Goal: Task Accomplishment & Management: Complete application form

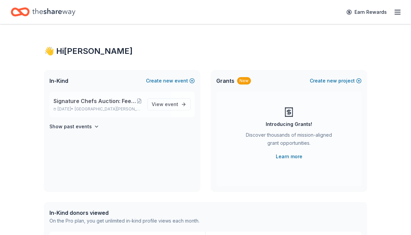
click at [102, 100] on span "Signature Chefs Auction: Feeding Motherhood [GEOGRAPHIC_DATA][US_STATE]" at bounding box center [94, 101] width 83 height 8
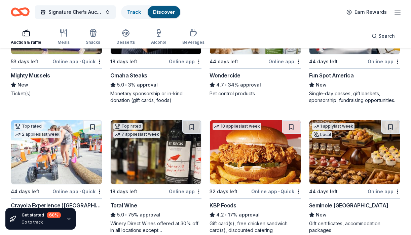
scroll to position [575, 0]
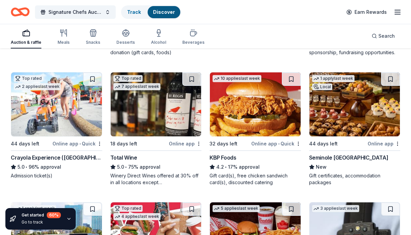
click at [125, 153] on div "Total Wine" at bounding box center [123, 157] width 27 height 8
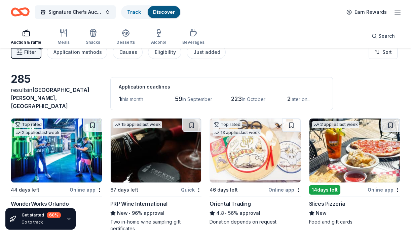
scroll to position [0, 0]
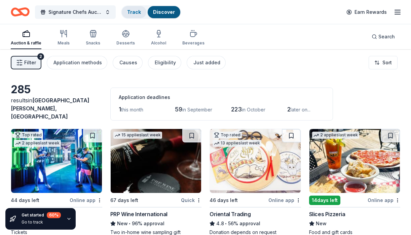
click at [129, 11] on link "Track" at bounding box center [134, 12] width 14 height 6
click at [134, 11] on link "Track" at bounding box center [134, 12] width 14 height 6
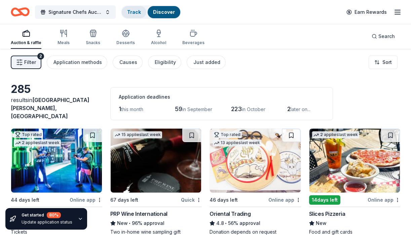
click at [134, 11] on link "Track" at bounding box center [134, 12] width 14 height 6
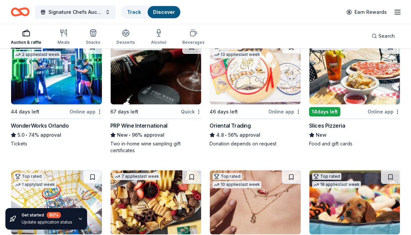
scroll to position [88, 0]
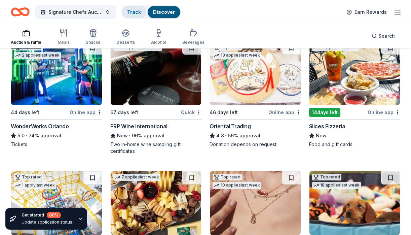
click at [133, 10] on link "Track" at bounding box center [134, 12] width 14 height 6
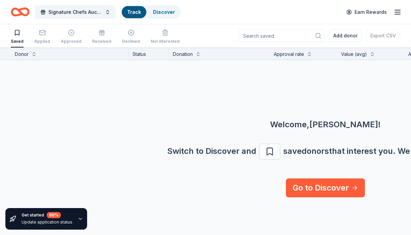
scroll to position [0, 0]
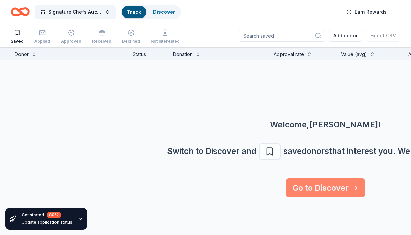
click at [327, 187] on link "Go to Discover" at bounding box center [325, 187] width 79 height 19
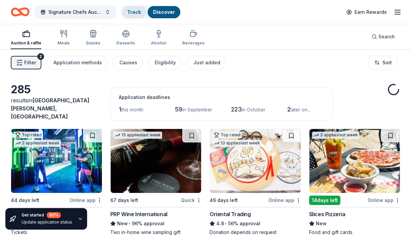
click at [130, 10] on link "Track" at bounding box center [134, 12] width 14 height 6
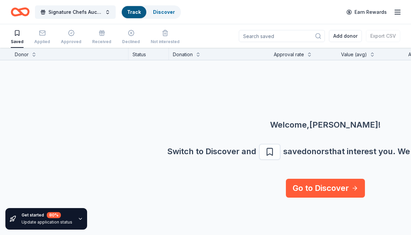
scroll to position [0, 0]
click at [37, 35] on div "button" at bounding box center [42, 32] width 16 height 7
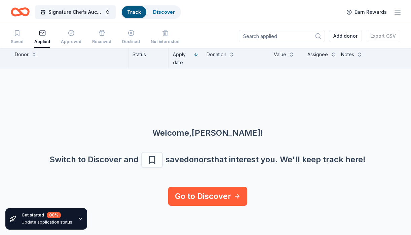
click at [128, 129] on div "Welcome, Staci !" at bounding box center [207, 132] width 378 height 11
click at [152, 15] on div "Discover" at bounding box center [163, 12] width 33 height 12
click at [163, 13] on link "Discover" at bounding box center [164, 12] width 22 height 6
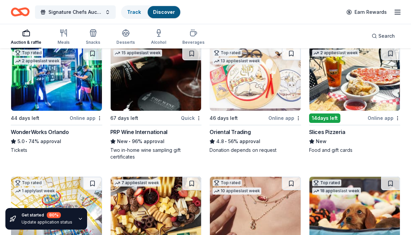
scroll to position [0, 0]
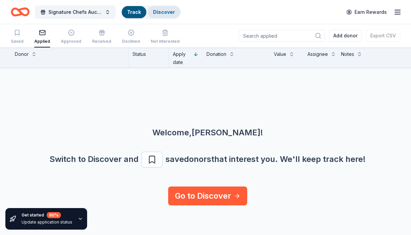
click at [158, 11] on link "Discover" at bounding box center [164, 12] width 22 height 6
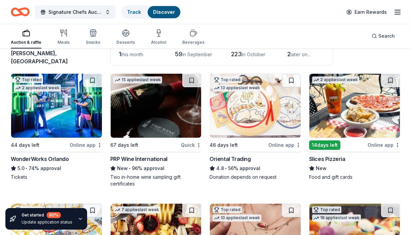
scroll to position [55, 0]
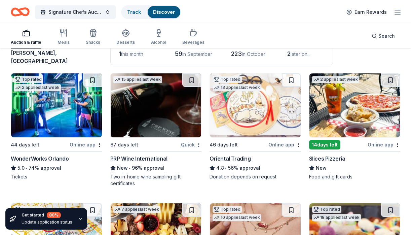
click at [41, 154] on div "WonderWorks Orlando" at bounding box center [40, 158] width 58 height 8
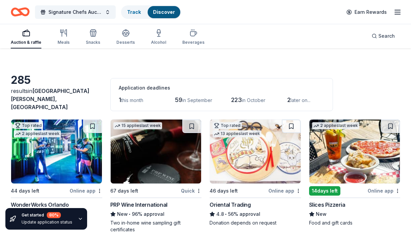
scroll to position [14, 0]
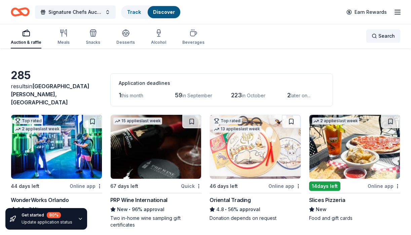
click at [382, 38] on span "Search" at bounding box center [386, 36] width 16 height 8
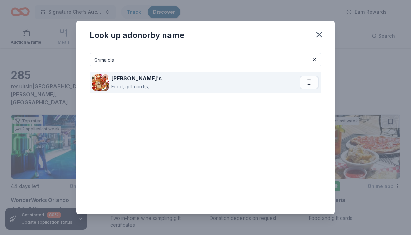
type input "Grimaldis"
click at [132, 79] on strong "Grimaldi" at bounding box center [134, 78] width 46 height 7
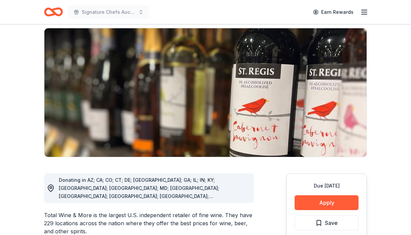
scroll to position [152, 0]
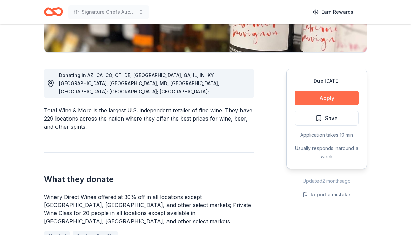
click at [313, 100] on button "Apply" at bounding box center [326, 97] width 64 height 15
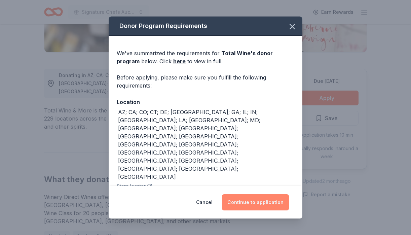
click at [261, 200] on button "Continue to application" at bounding box center [255, 202] width 67 height 16
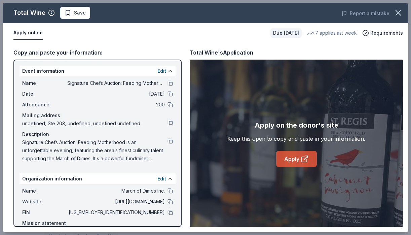
click at [298, 158] on link "Apply" at bounding box center [296, 159] width 41 height 16
click at [397, 10] on icon "button" at bounding box center [397, 12] width 9 height 9
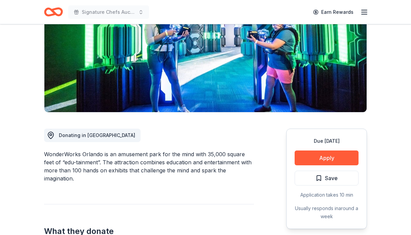
scroll to position [93, 0]
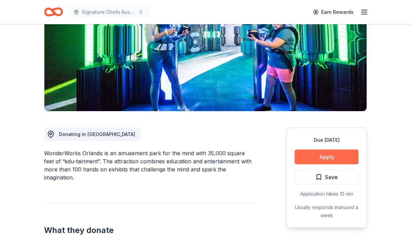
click at [324, 158] on button "Apply" at bounding box center [326, 156] width 64 height 15
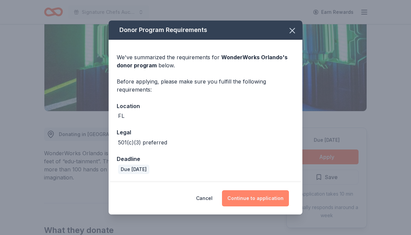
click at [249, 201] on button "Continue to application" at bounding box center [255, 198] width 67 height 16
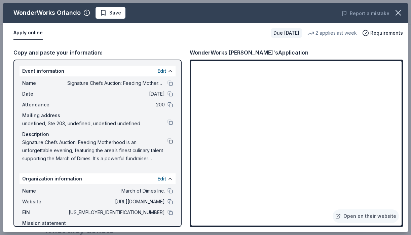
click at [170, 140] on button at bounding box center [169, 140] width 5 height 5
click at [364, 216] on link "Open on their website" at bounding box center [365, 215] width 66 height 13
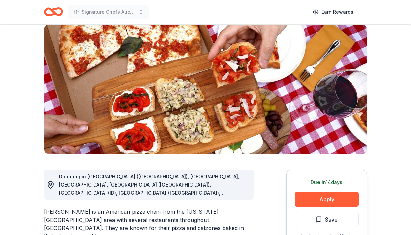
scroll to position [82, 0]
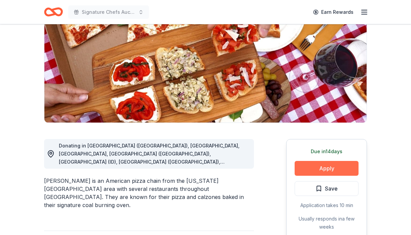
click at [325, 171] on button "Apply" at bounding box center [326, 168] width 64 height 15
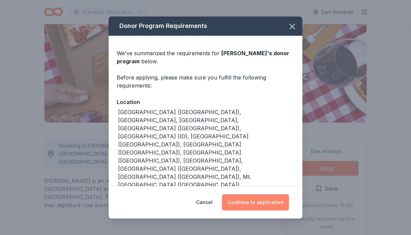
click at [251, 202] on button "Continue to application" at bounding box center [255, 202] width 67 height 16
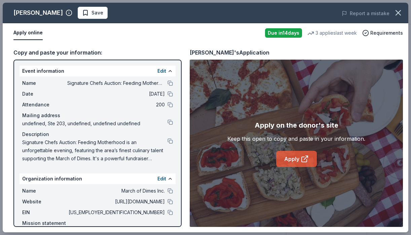
click at [291, 161] on link "Apply" at bounding box center [296, 159] width 41 height 16
click at [300, 156] on icon at bounding box center [304, 159] width 8 height 8
